Goal: Task Accomplishment & Management: Manage account settings

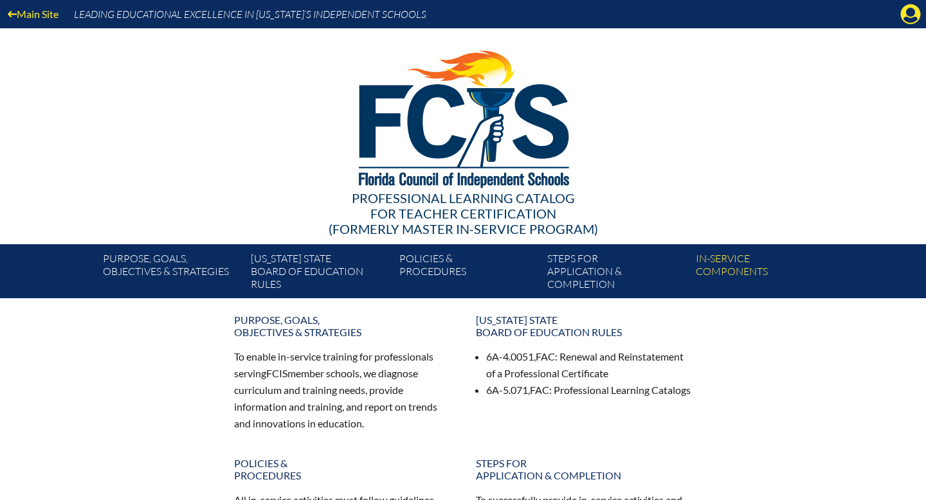
scroll to position [1, 0]
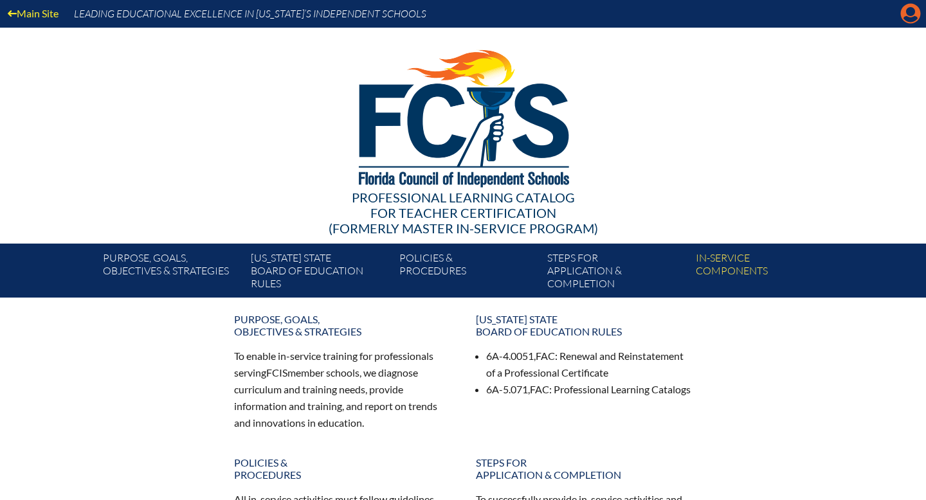
click at [908, 21] on icon "Manage account" at bounding box center [910, 13] width 21 height 21
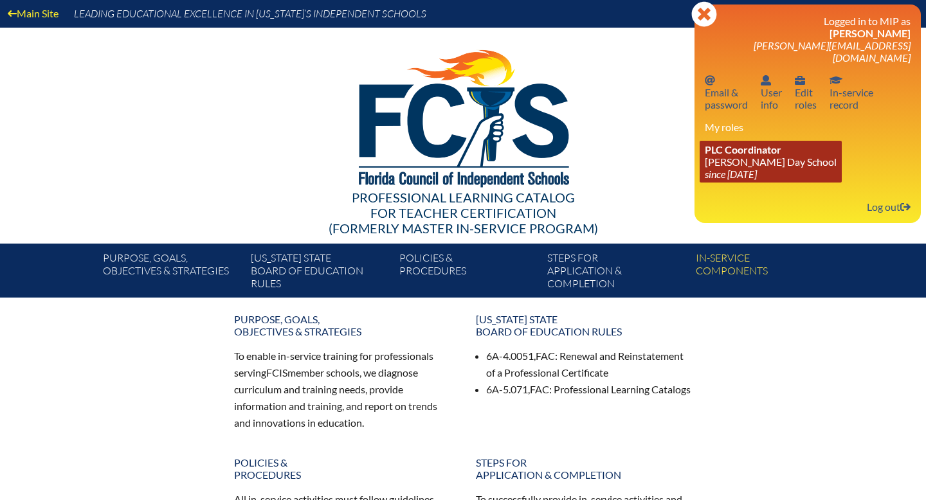
click at [757, 168] on icon "since [DATE]" at bounding box center [730, 174] width 52 height 12
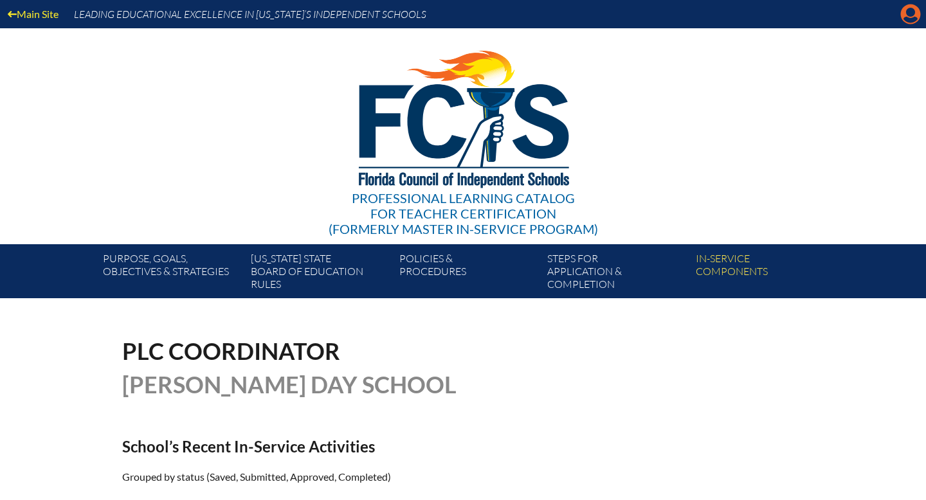
click at [911, 24] on icon "Manage account" at bounding box center [910, 14] width 21 height 21
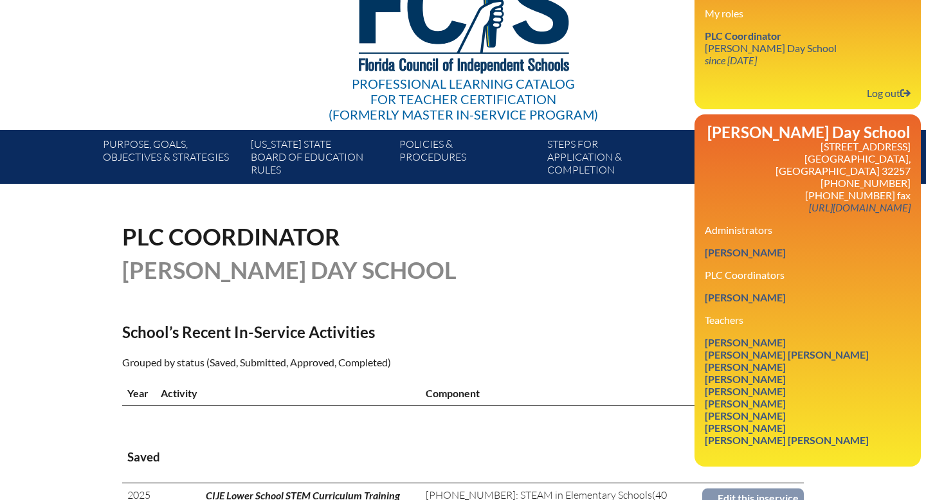
scroll to position [169, 0]
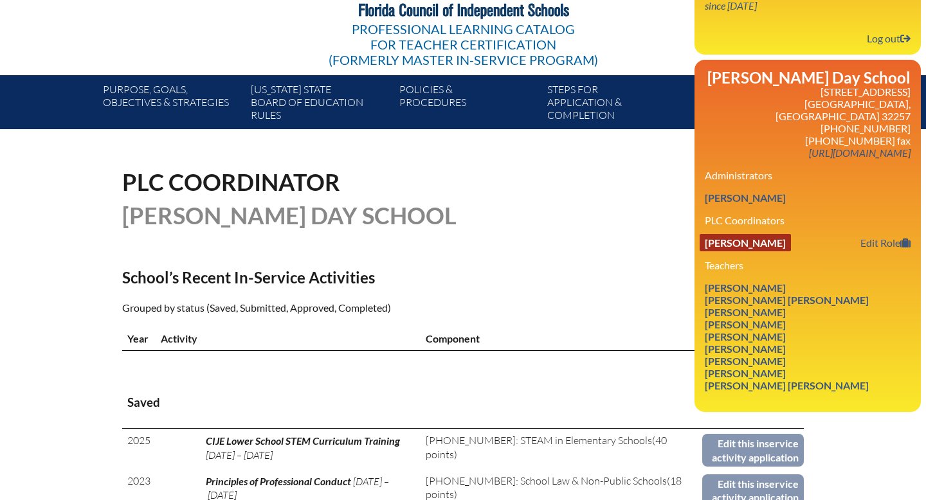
click at [785, 234] on link "Karianne Marie Jaffa" at bounding box center [744, 242] width 91 height 17
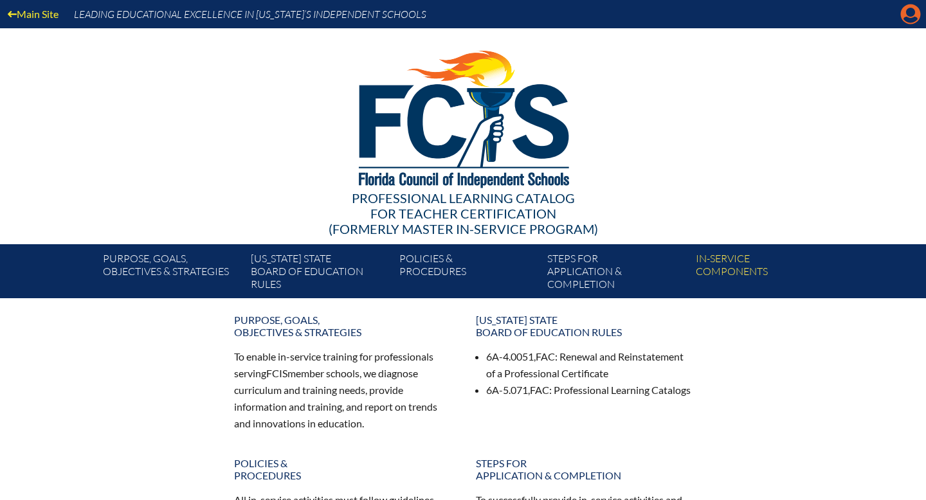
click at [912, 15] on icon "Manage account" at bounding box center [910, 14] width 21 height 21
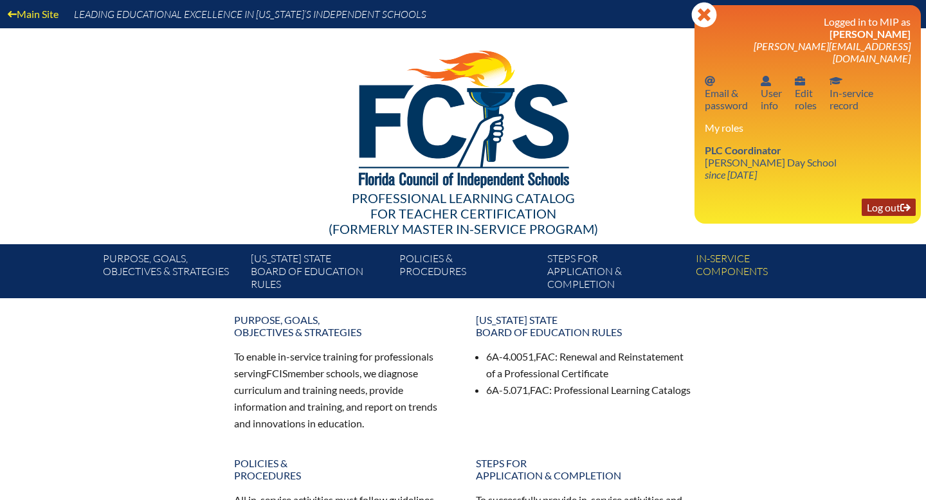
click at [889, 199] on link "Log out Log out" at bounding box center [888, 207] width 54 height 17
